Goal: Task Accomplishment & Management: Manage account settings

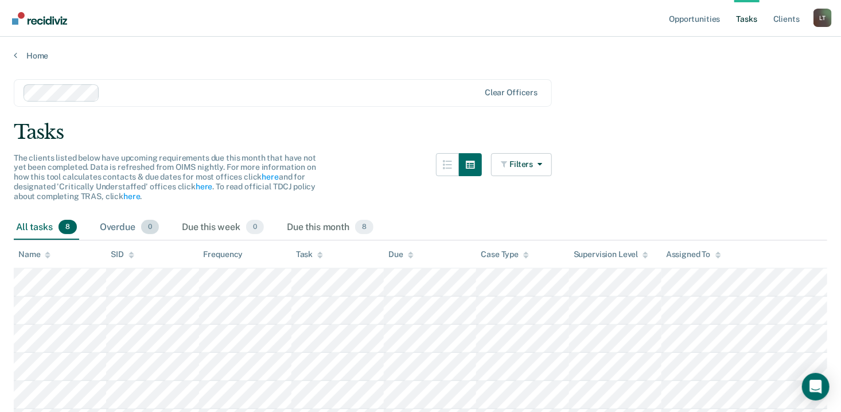
click at [126, 221] on div "Overdue 0" at bounding box center [130, 227] width 64 height 25
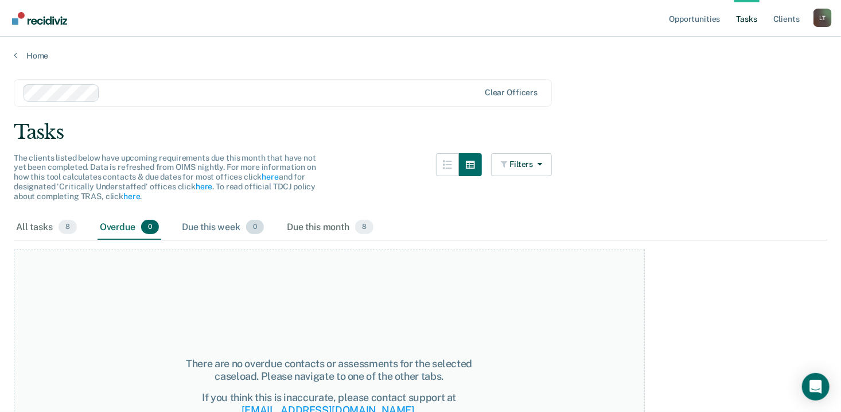
click at [209, 226] on div "Due this week 0" at bounding box center [223, 227] width 87 height 25
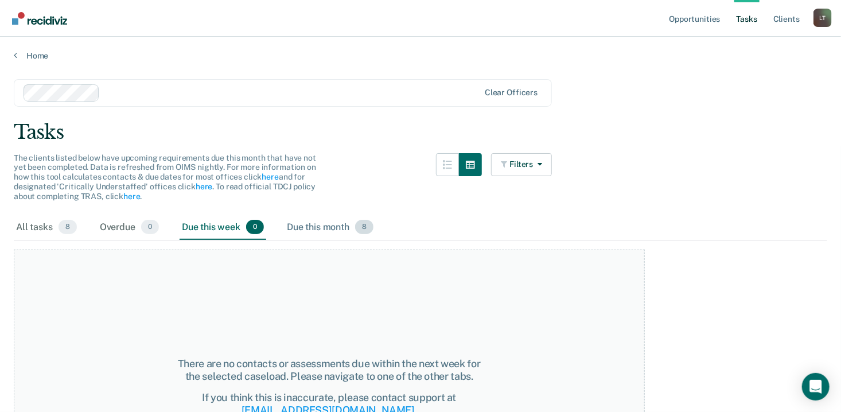
click at [340, 229] on div "Due this month 8" at bounding box center [329, 227] width 91 height 25
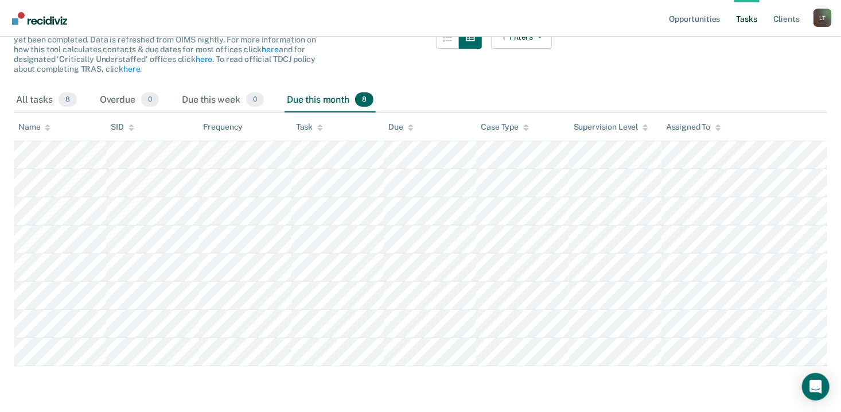
scroll to position [144, 0]
